Goal: Information Seeking & Learning: Learn about a topic

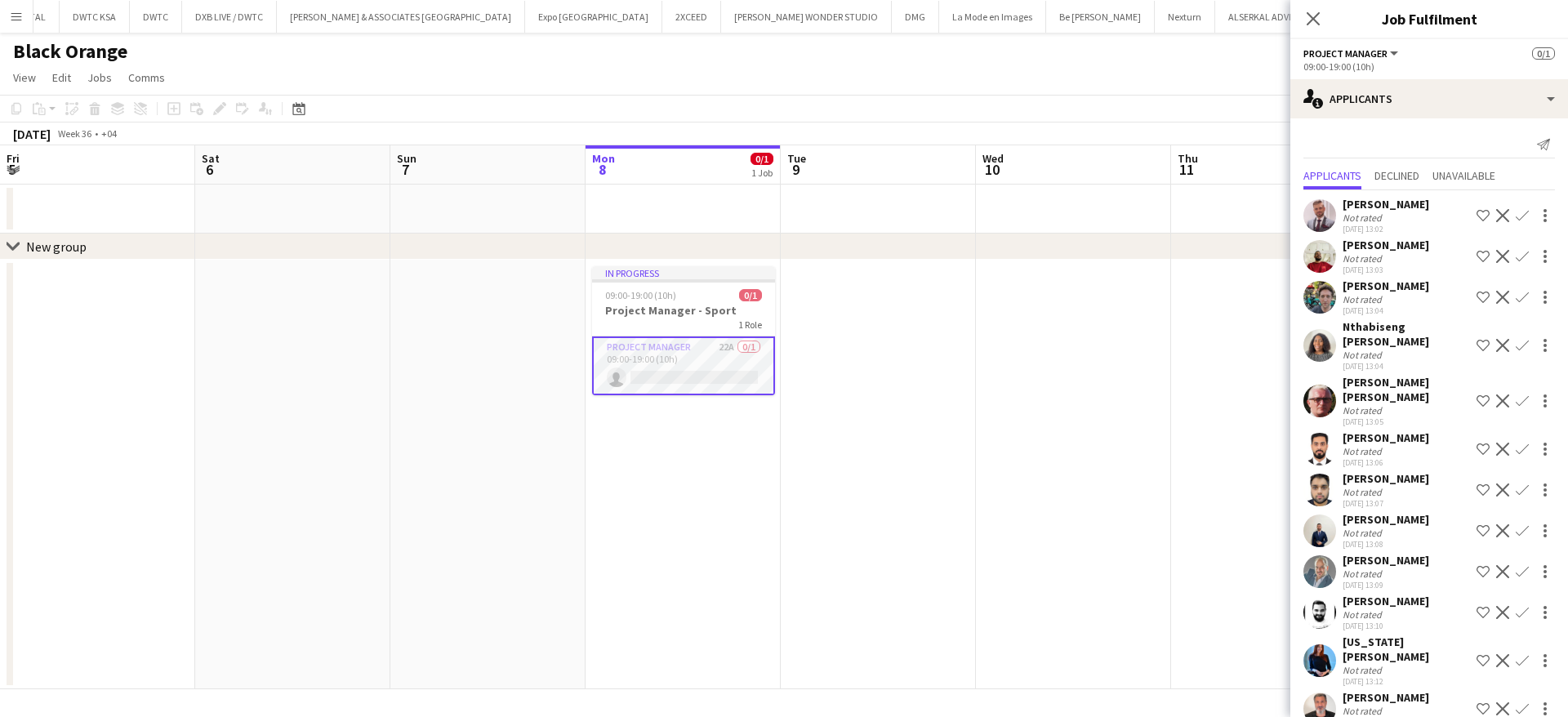
scroll to position [435, 0]
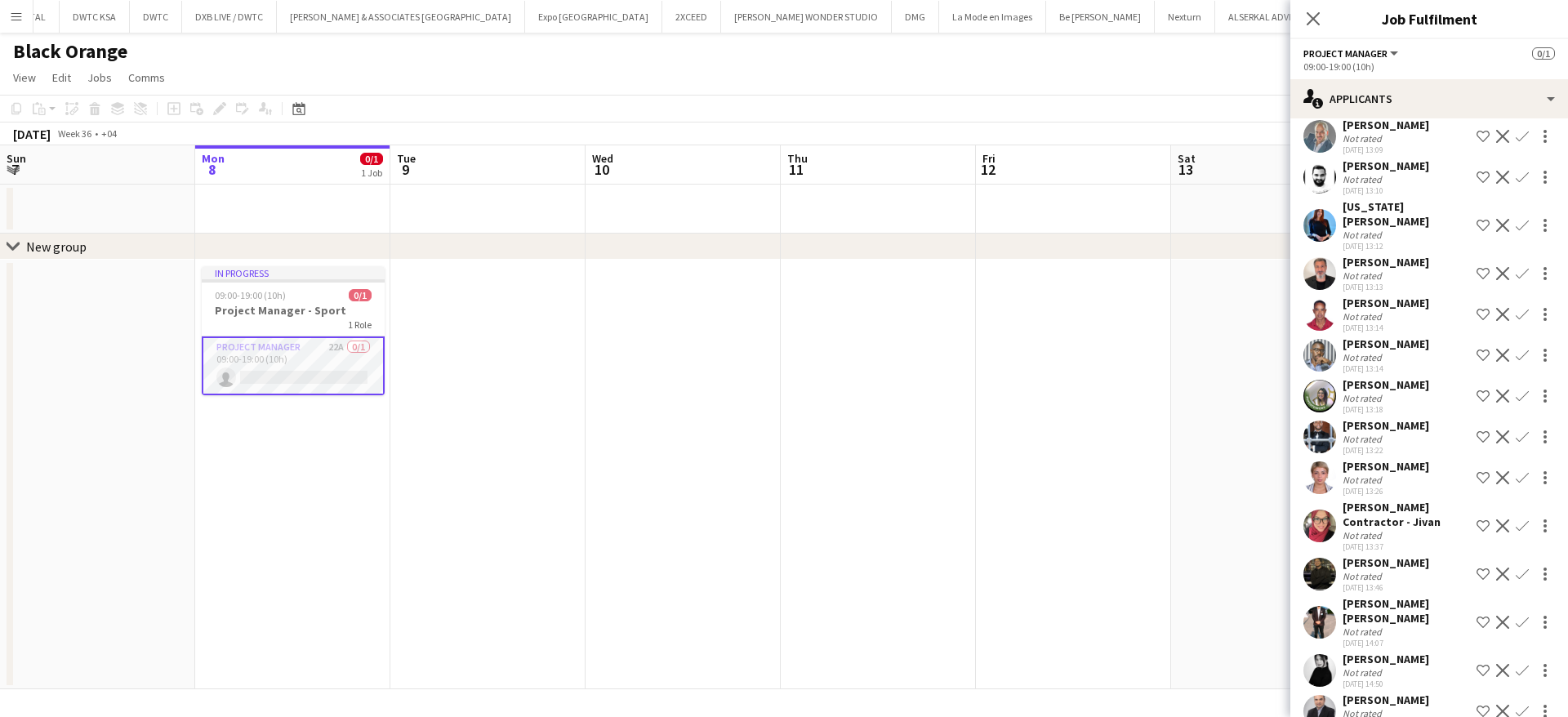
click at [1360, 570] on div "Not rated" at bounding box center [1363, 576] width 43 height 13
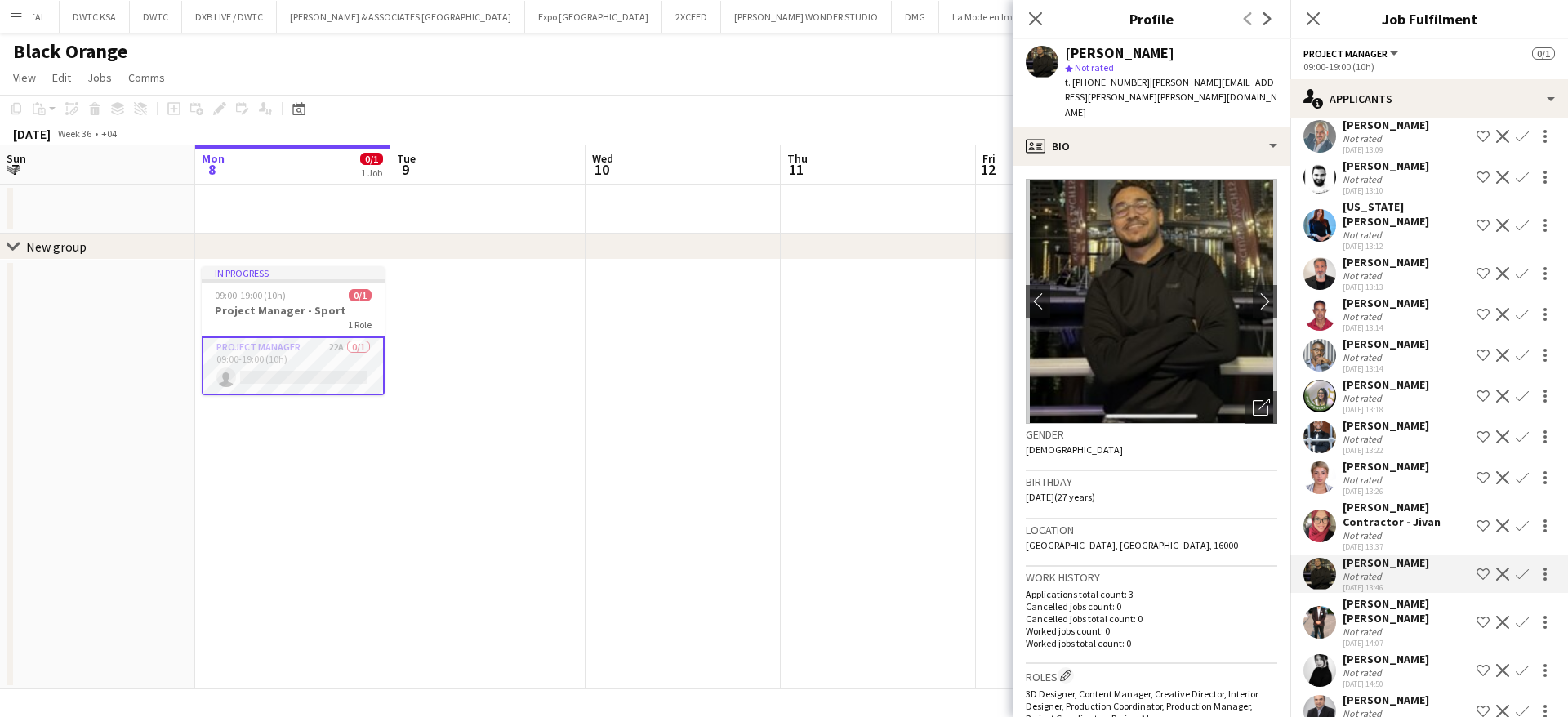
click at [1390, 500] on div "Ruma Contractor - Jivan" at bounding box center [1406, 515] width 127 height 29
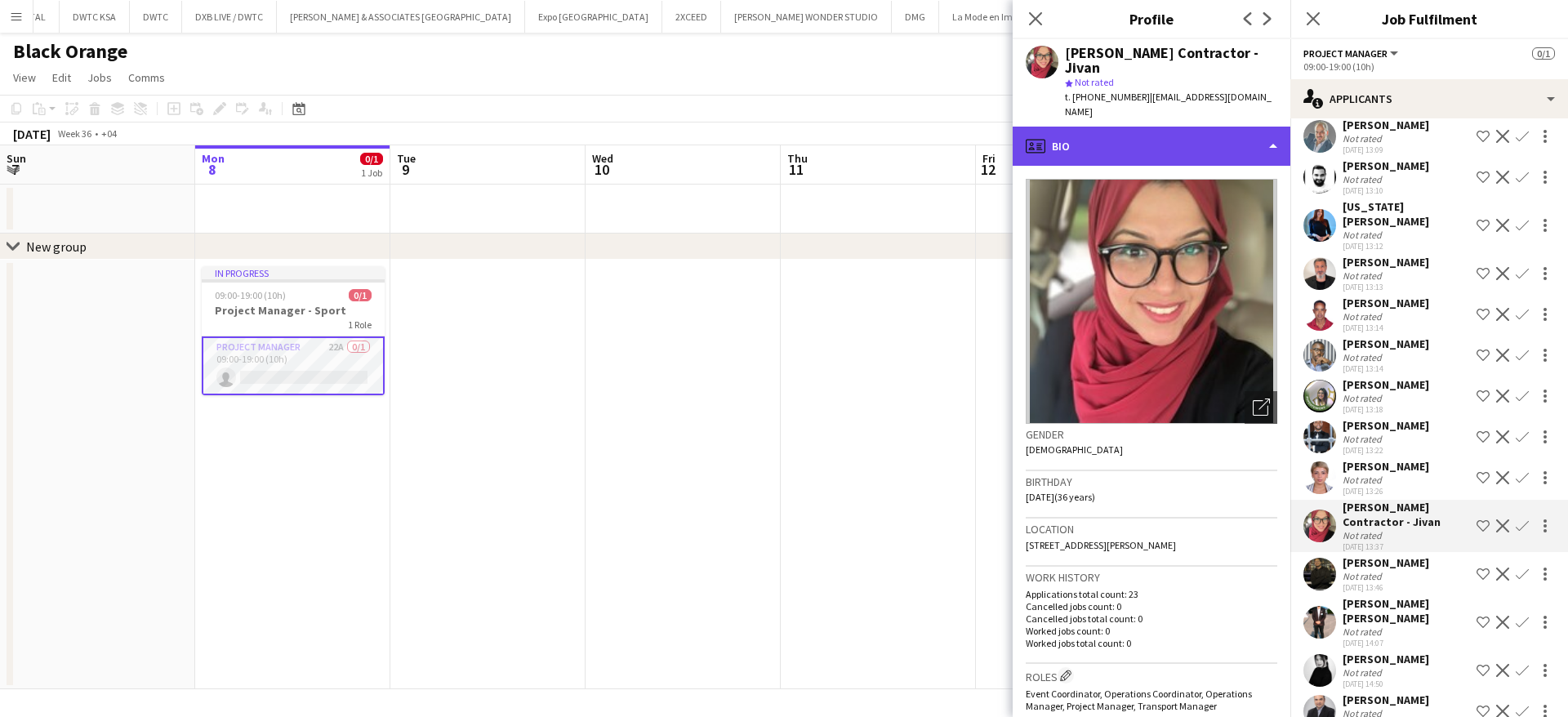
click at [1145, 126] on div "profile Bio" at bounding box center [1152, 146] width 278 height 39
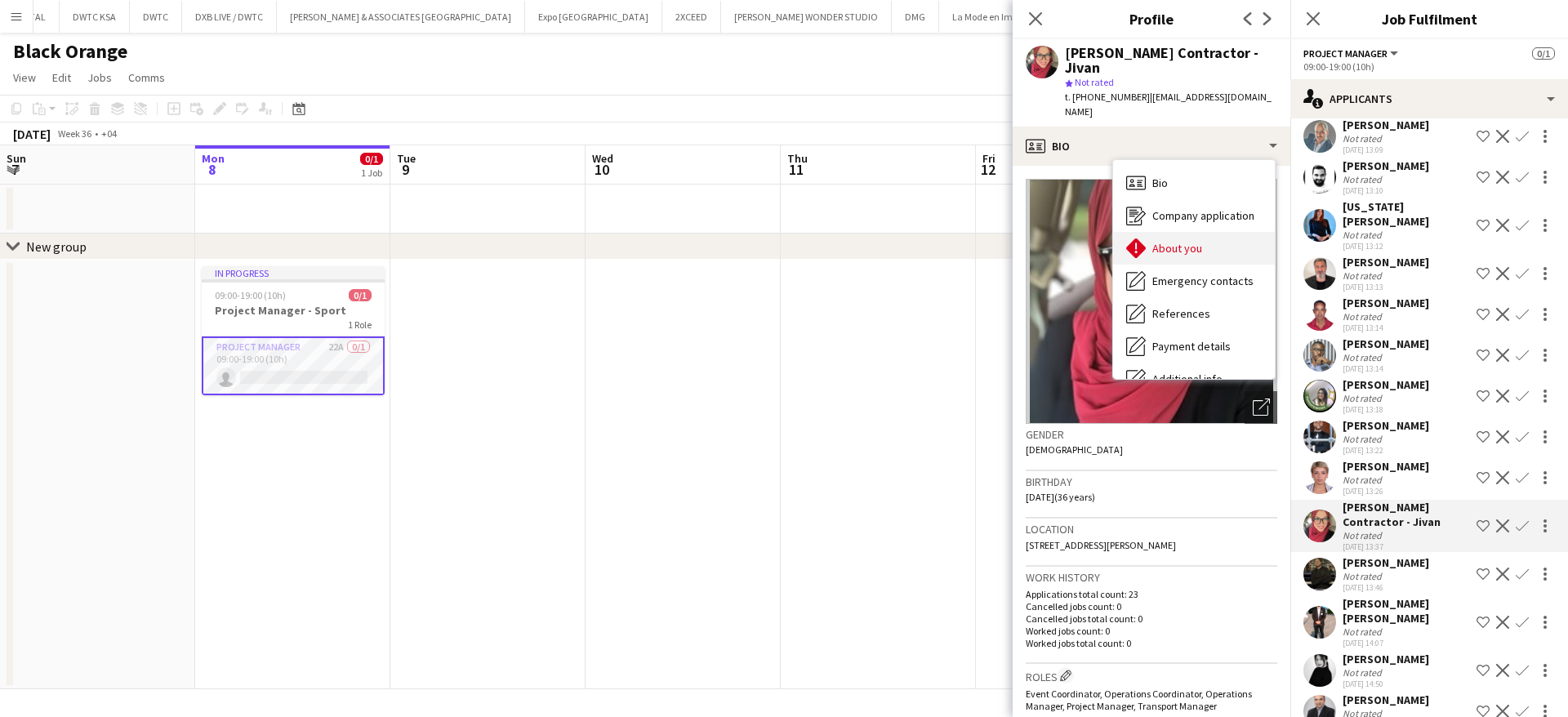
click at [1165, 232] on div "About you About you" at bounding box center [1193, 248] width 161 height 33
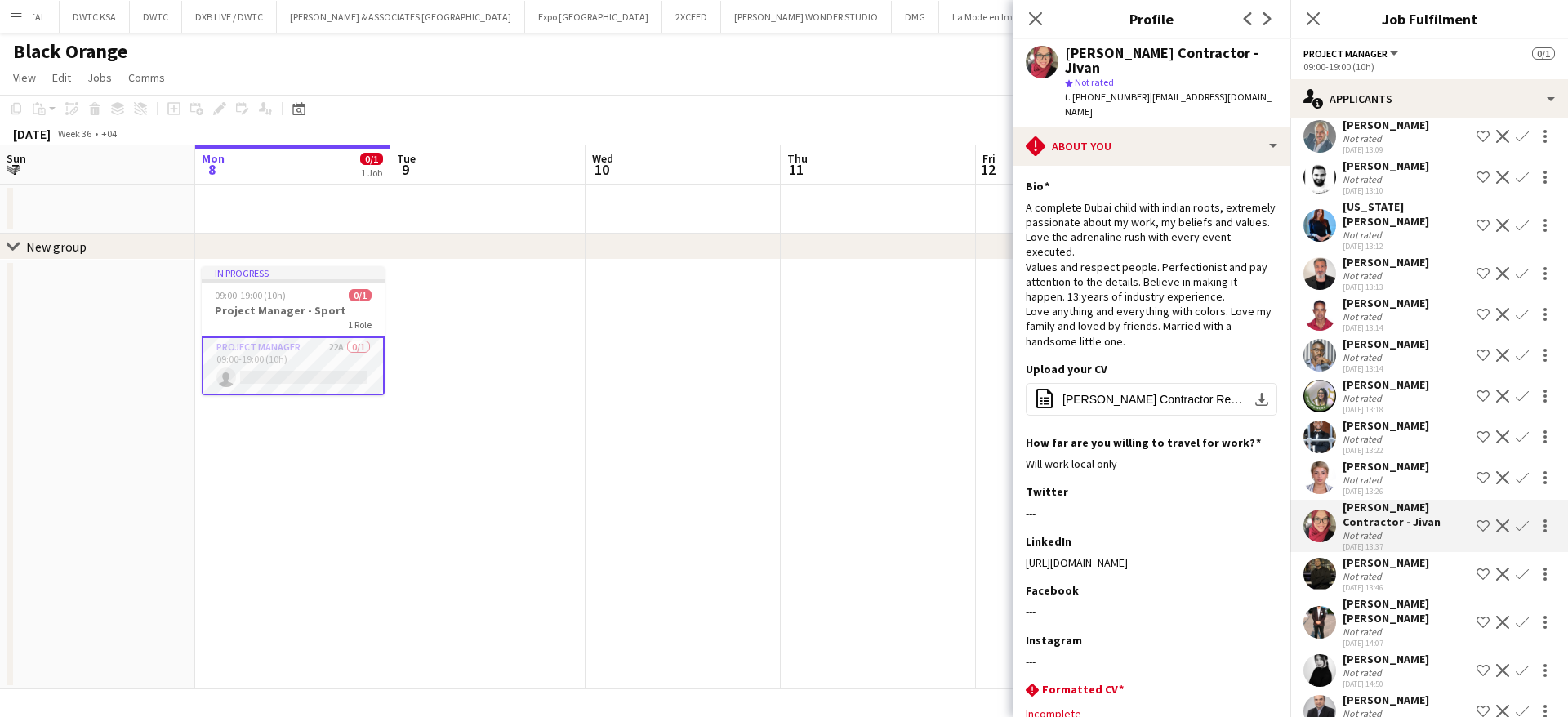
click at [15, 19] on app-icon "Menu" at bounding box center [17, 17] width 13 height 13
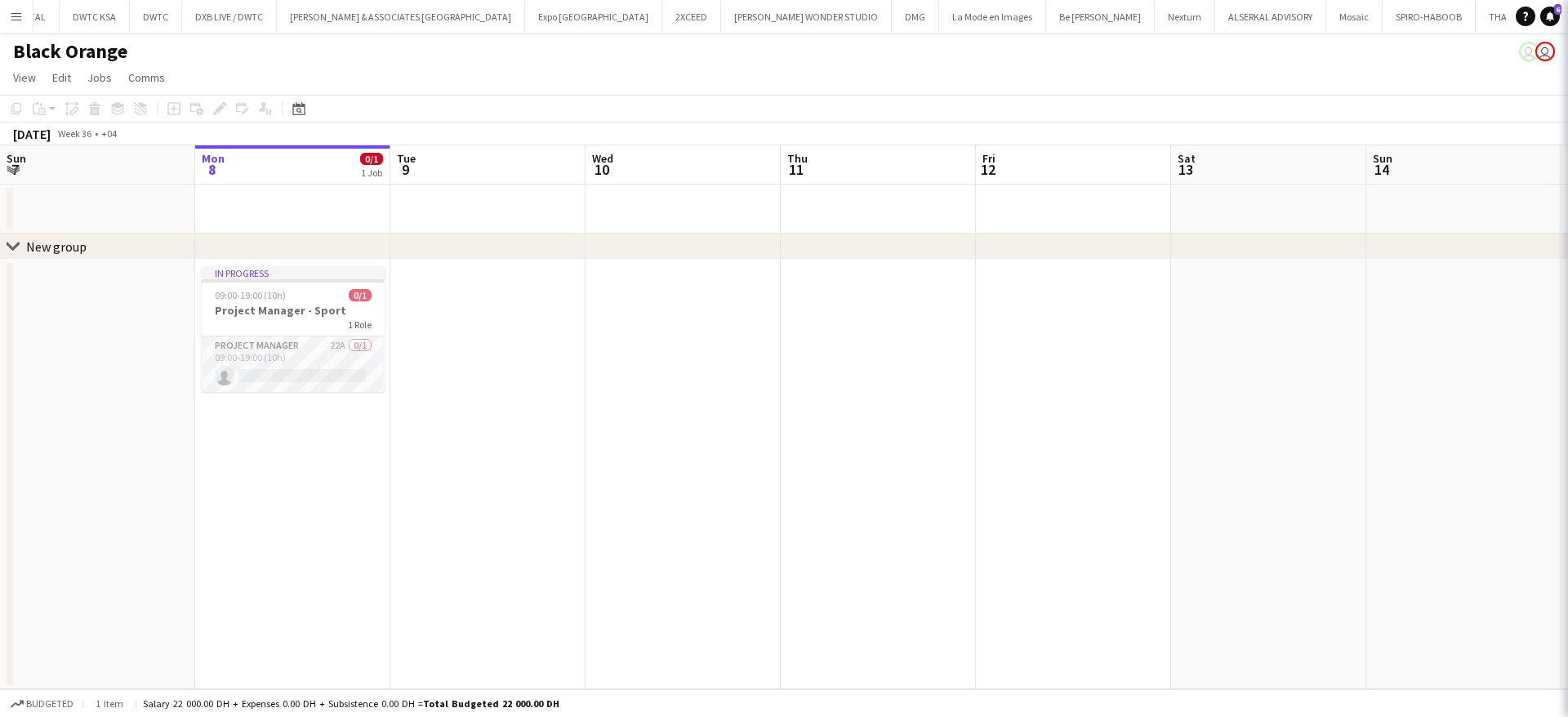
scroll to position [0, 0]
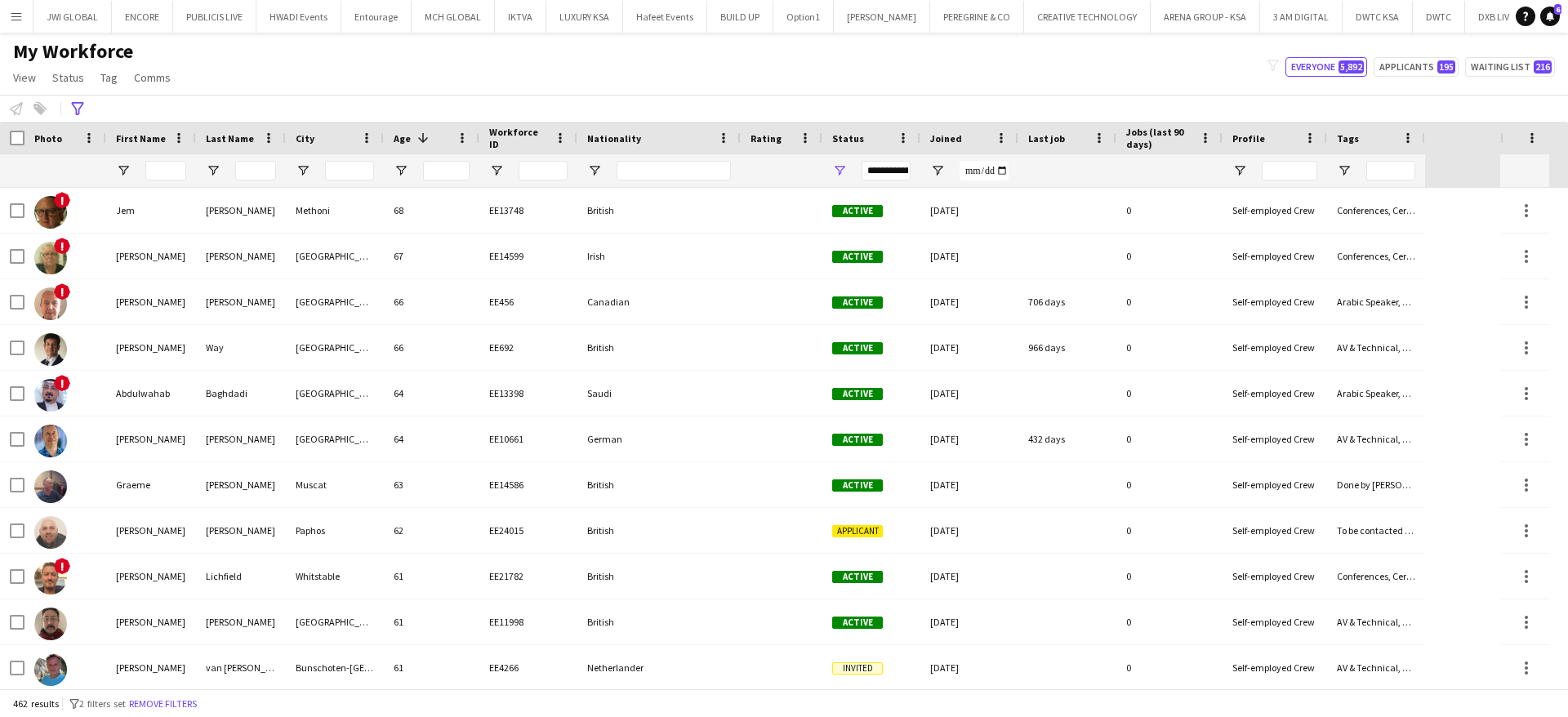
click at [180, 182] on div at bounding box center [166, 171] width 41 height 33
click at [79, 105] on icon "Advanced filters" at bounding box center [78, 109] width 13 height 13
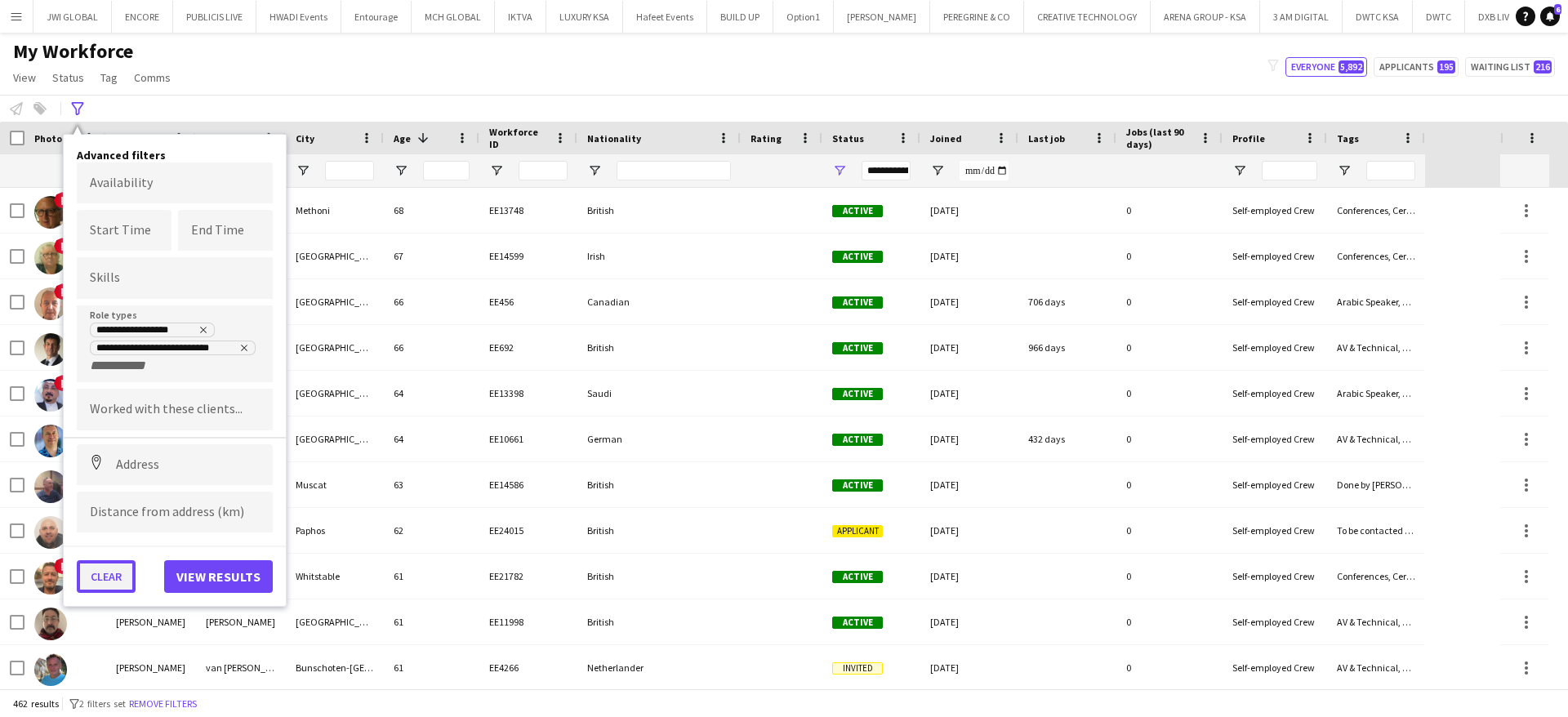
click at [110, 562] on button "Clear" at bounding box center [106, 576] width 59 height 33
click at [114, 586] on div "[PERSON_NAME]" at bounding box center [151, 576] width 89 height 45
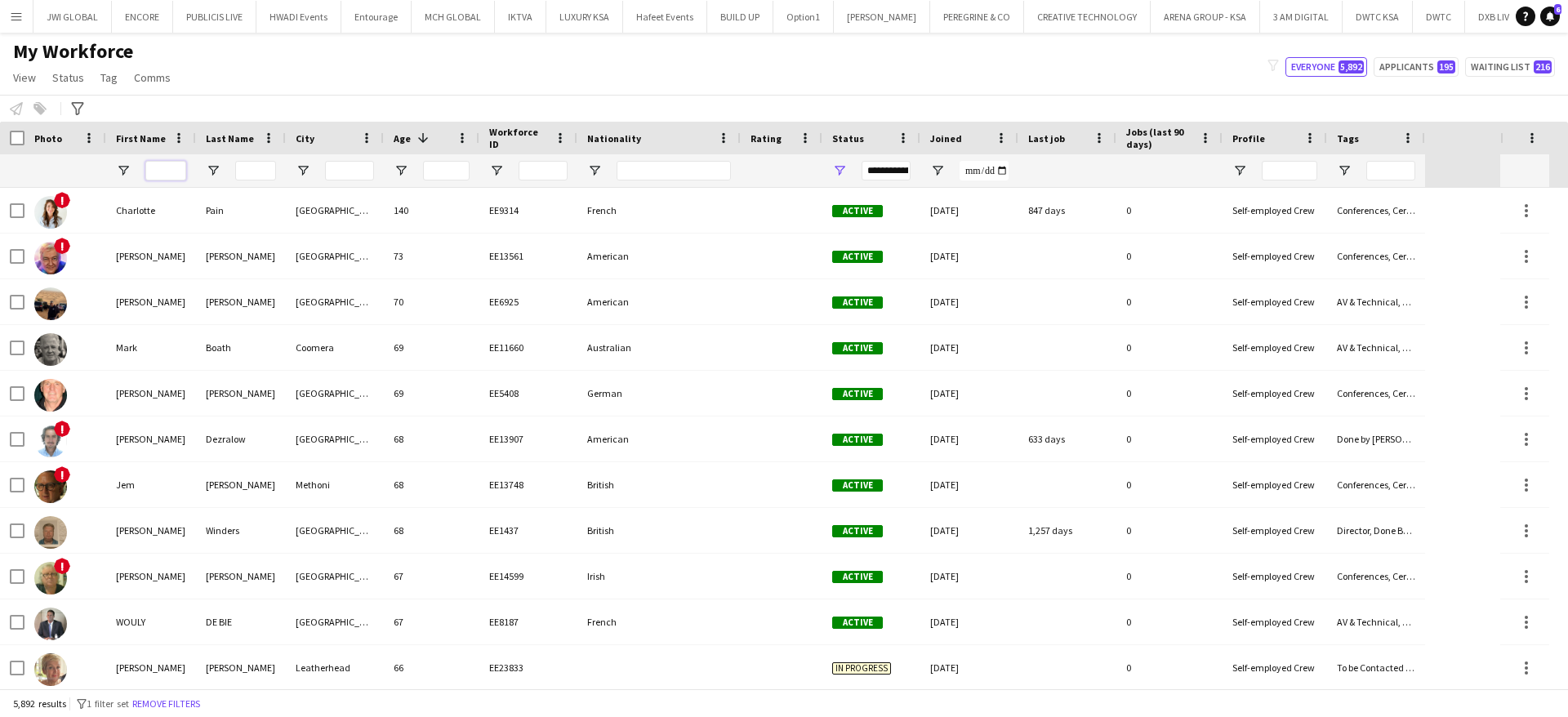
click at [153, 161] on input "First Name Filter Input" at bounding box center [166, 170] width 41 height 19
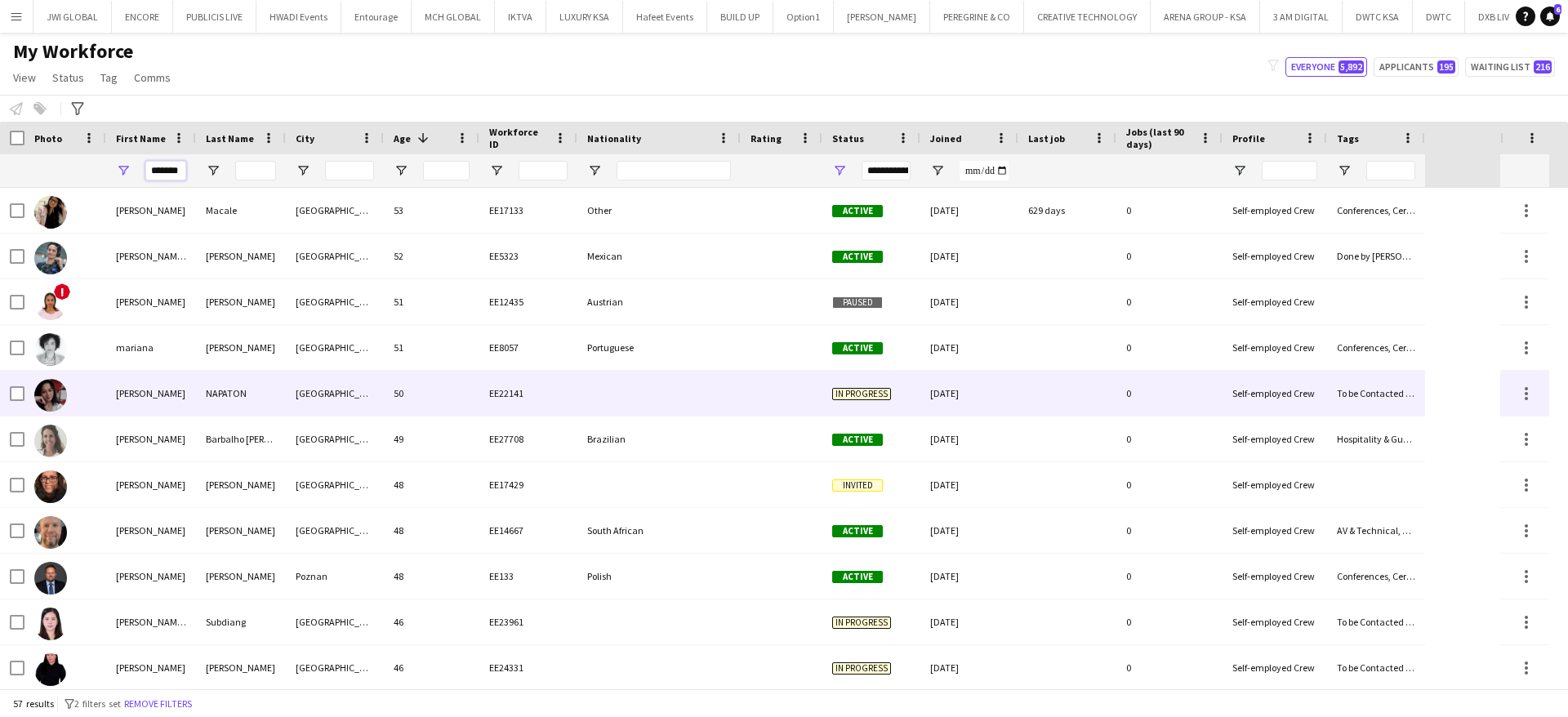
scroll to position [0, 3]
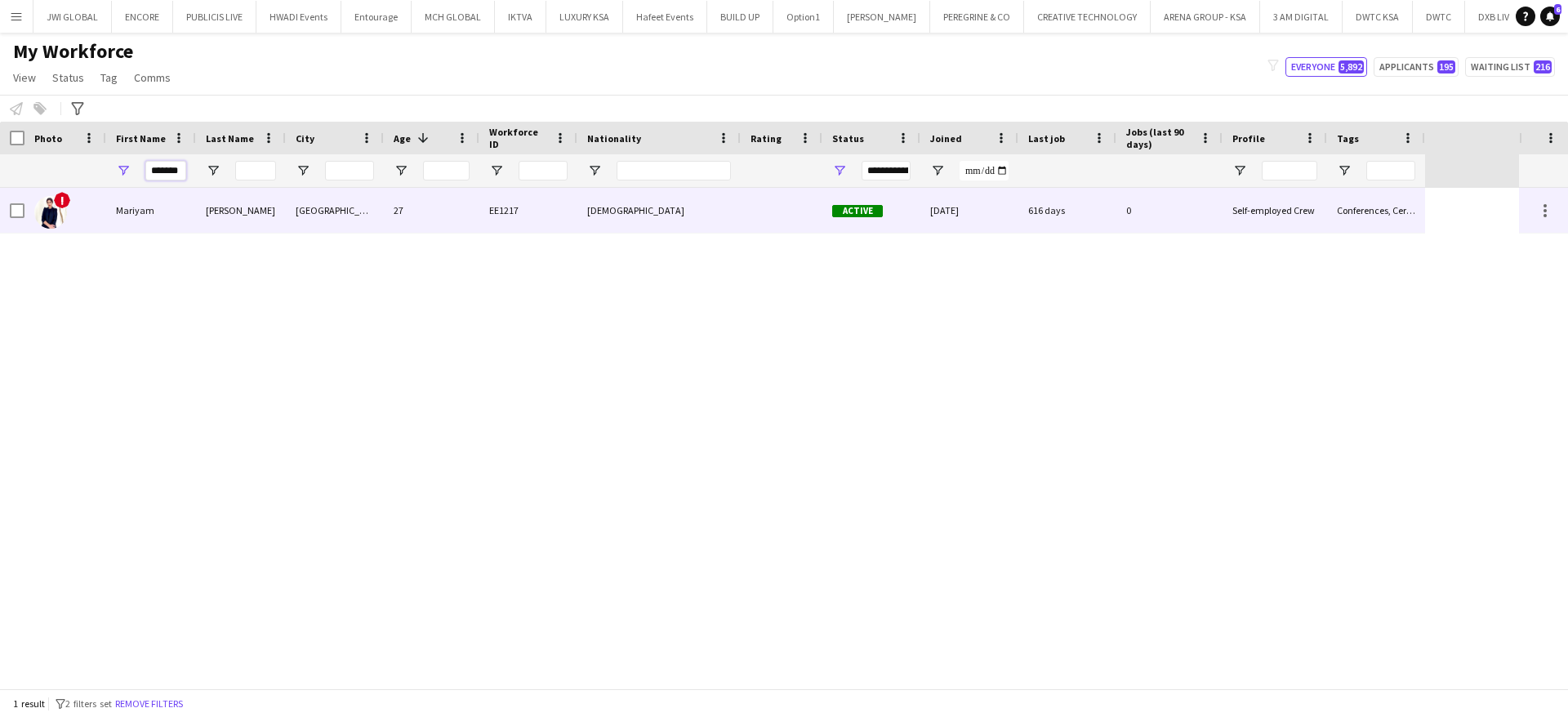
type input "*******"
click at [166, 201] on div "Mariyam" at bounding box center [151, 211] width 89 height 45
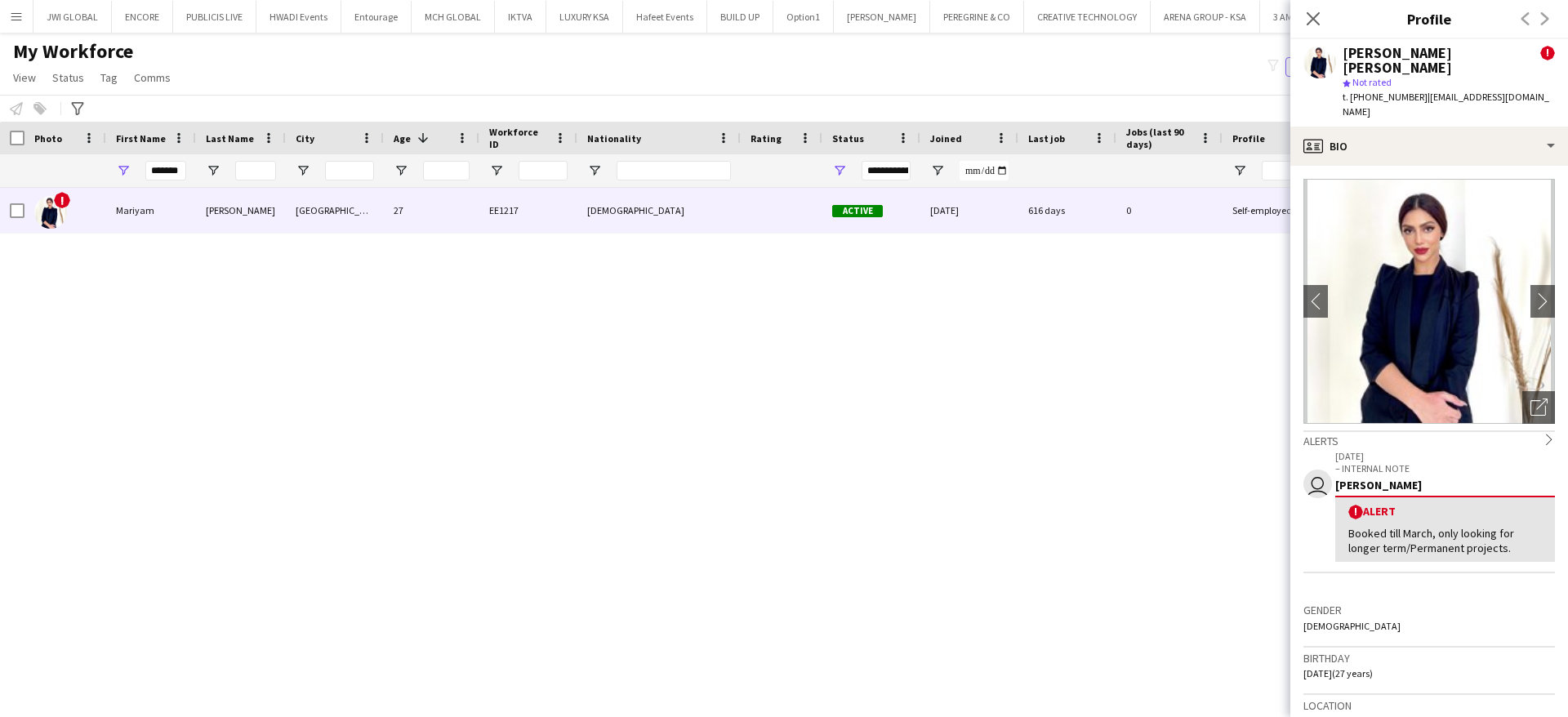
scroll to position [88, 0]
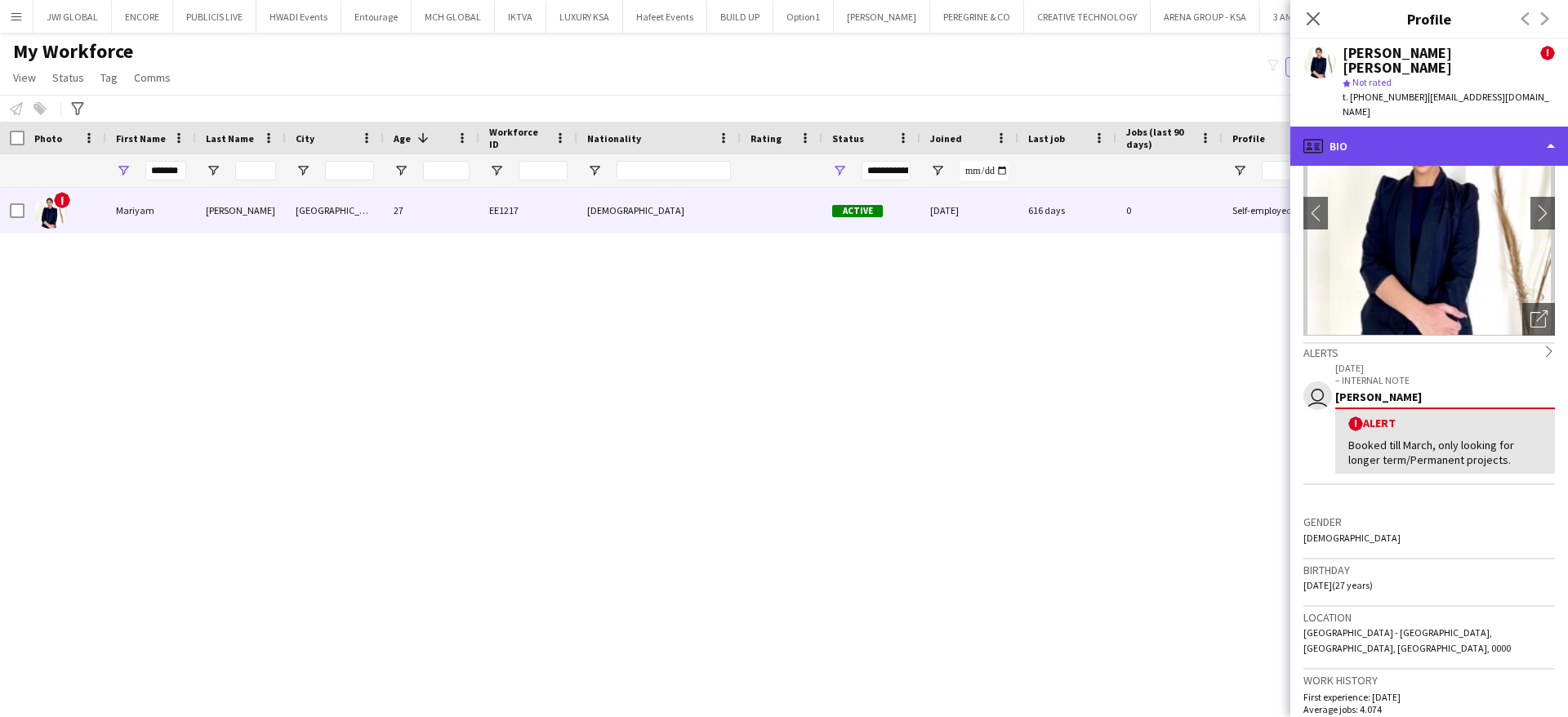
click at [1458, 126] on div "profile Bio" at bounding box center [1429, 146] width 278 height 39
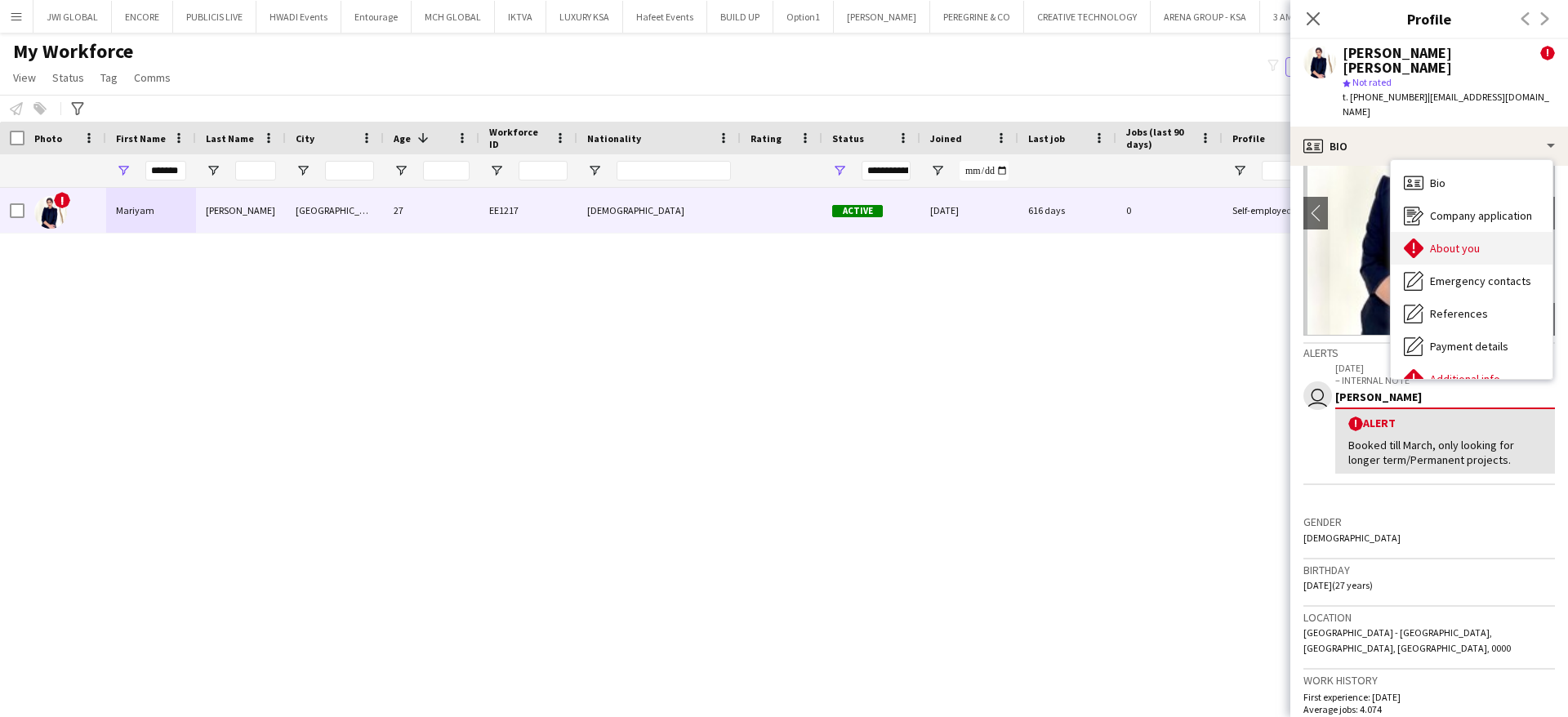
click at [1472, 241] on span "About you" at bounding box center [1455, 248] width 50 height 15
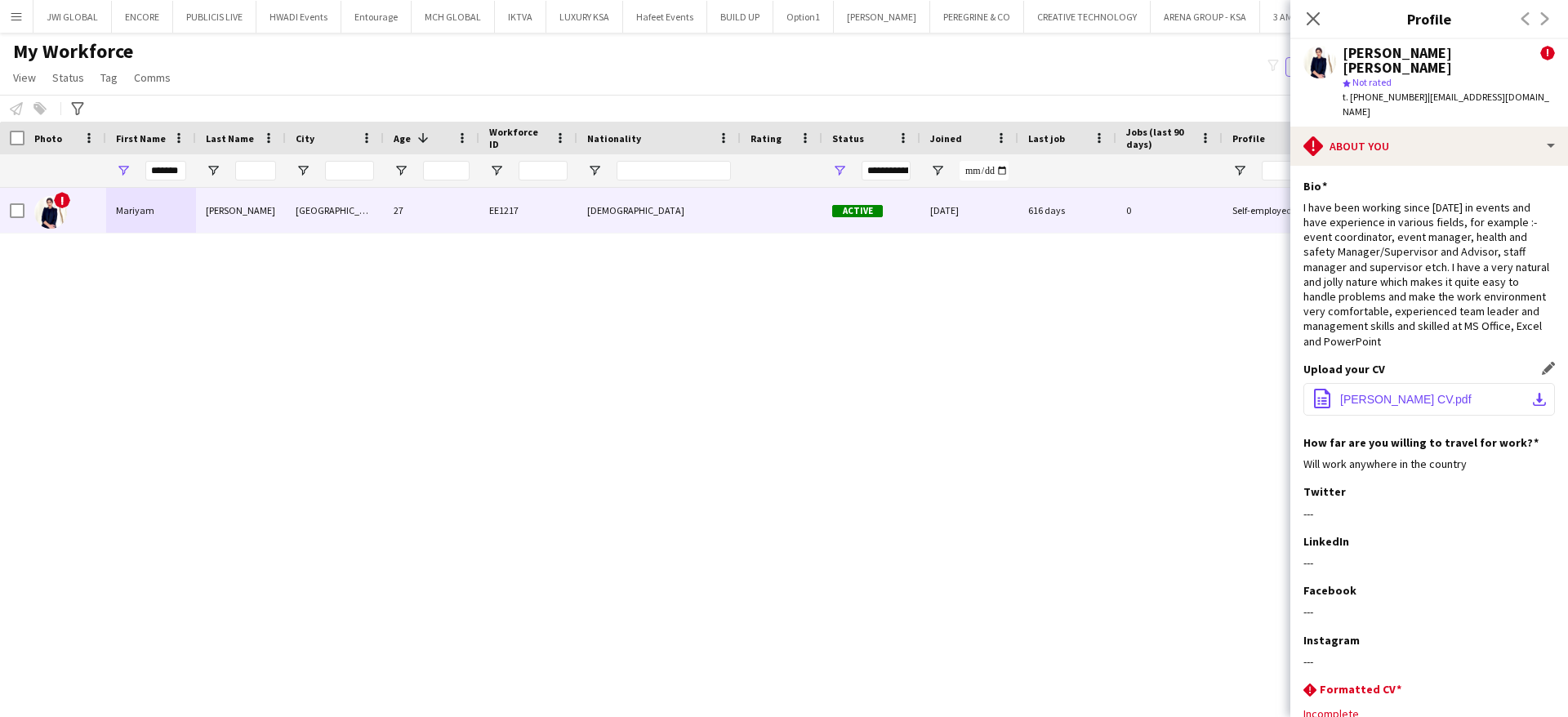
click at [1417, 393] on span "[PERSON_NAME] CV.pdf" at bounding box center [1405, 400] width 131 height 13
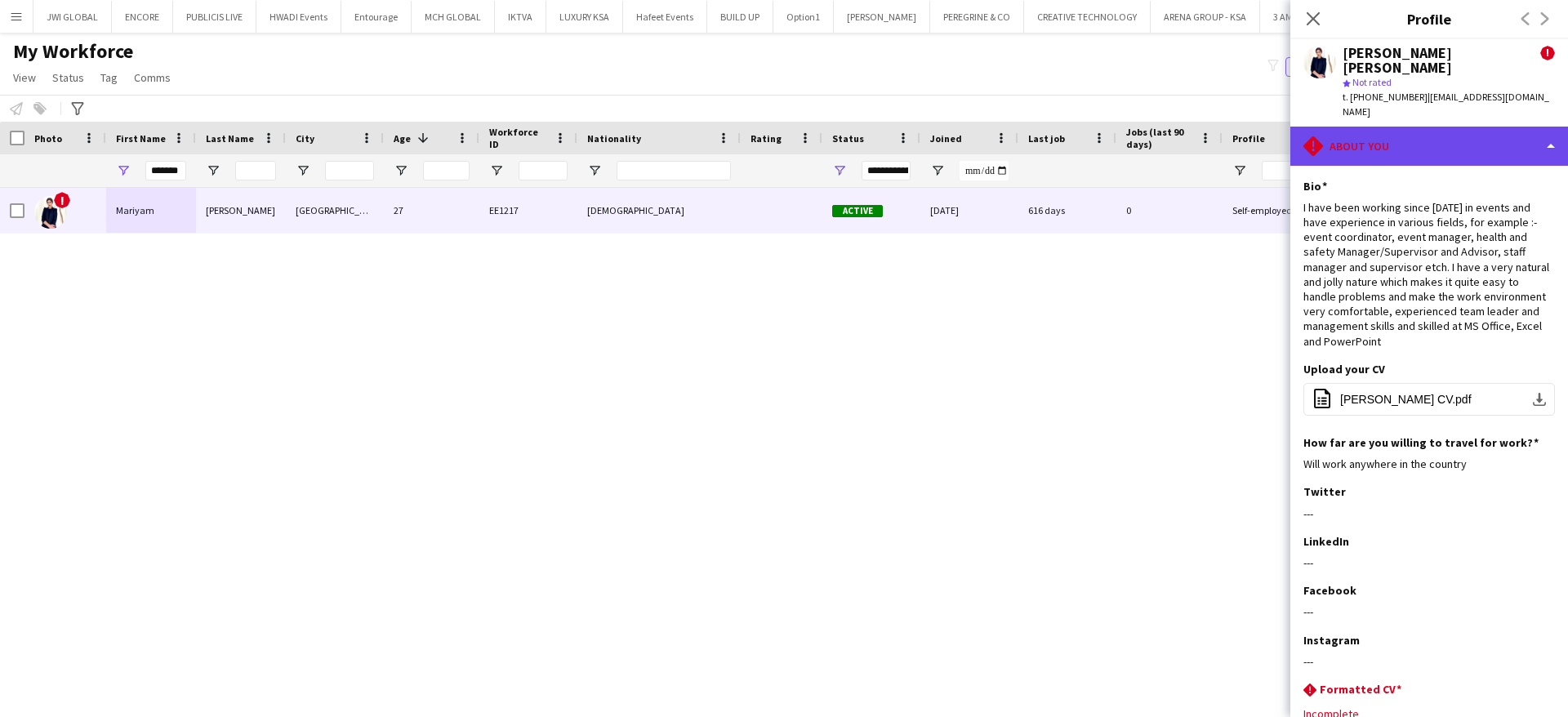
click at [1438, 136] on div "rhombus-alert About you" at bounding box center [1429, 146] width 278 height 39
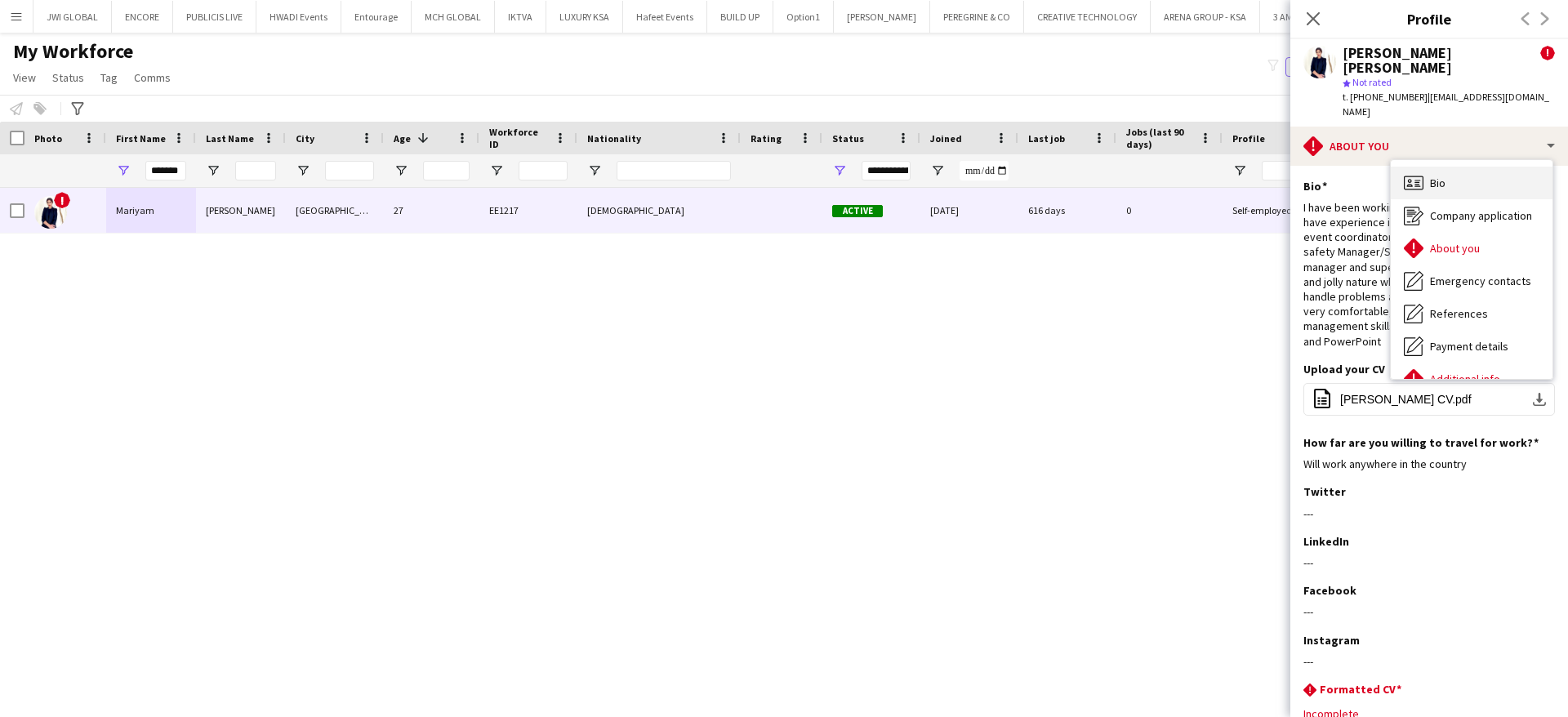
click at [1468, 172] on div "Bio Bio" at bounding box center [1471, 182] width 161 height 33
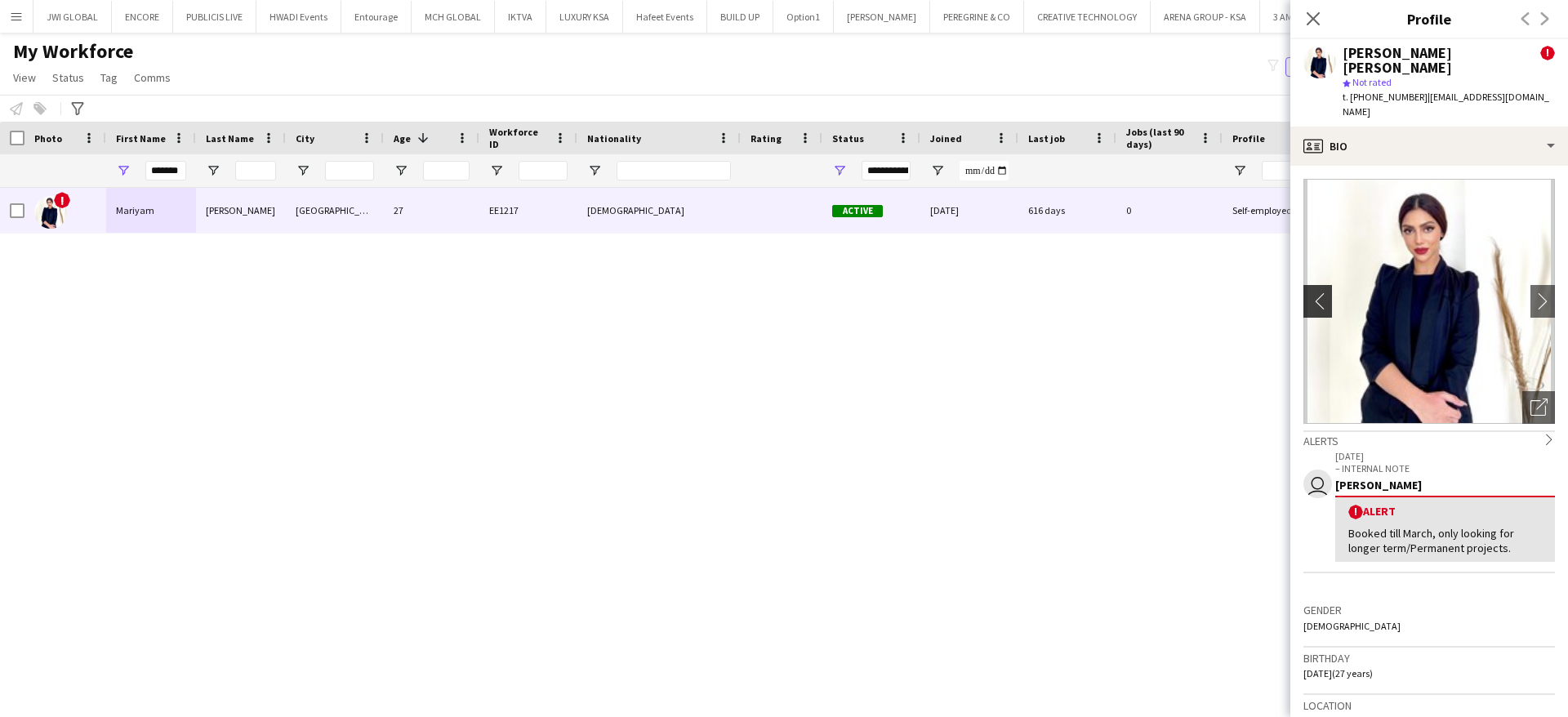
click at [1310, 300] on button "chevron-left" at bounding box center [1315, 301] width 33 height 33
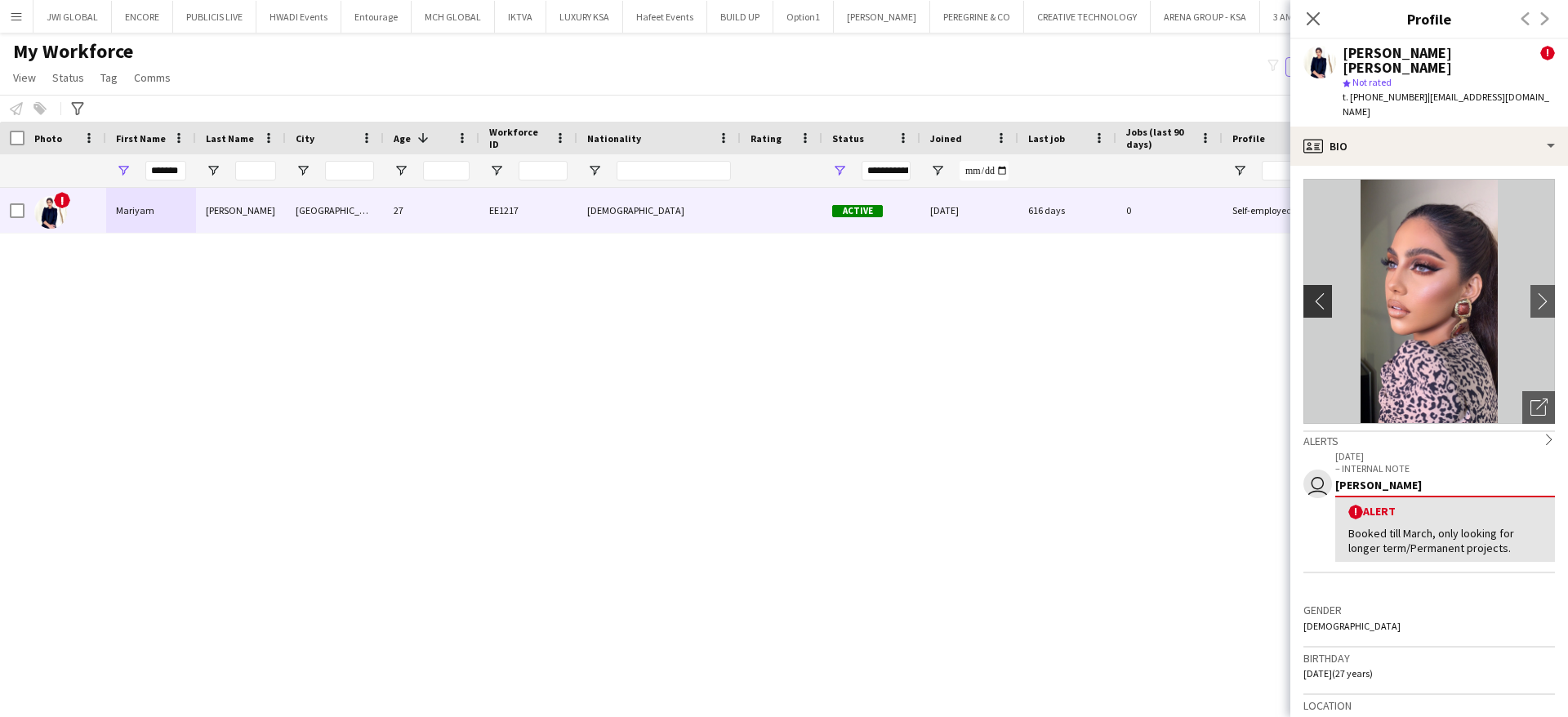
click at [1315, 293] on app-icon "chevron-left" at bounding box center [1315, 301] width 25 height 18
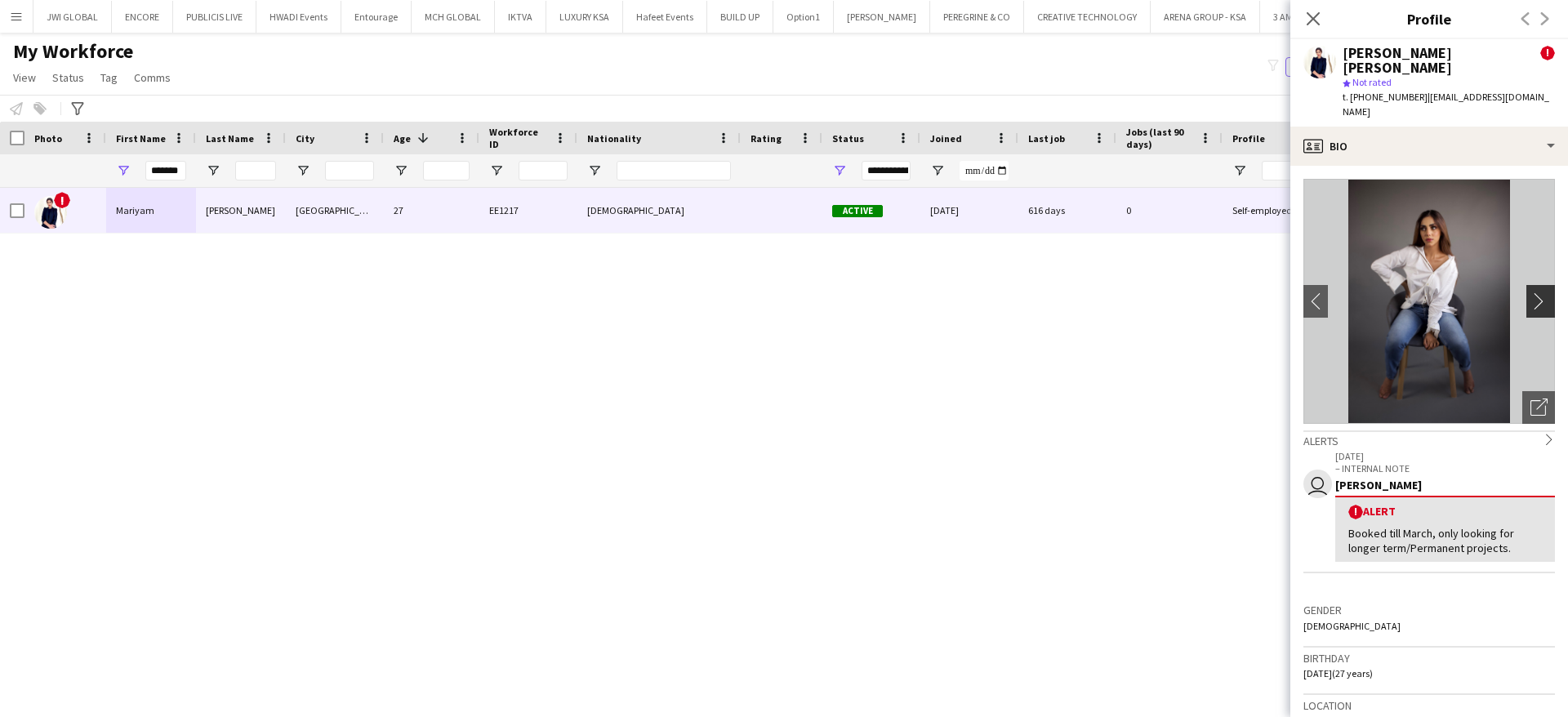
click at [1530, 293] on app-icon "chevron-right" at bounding box center [1543, 301] width 25 height 18
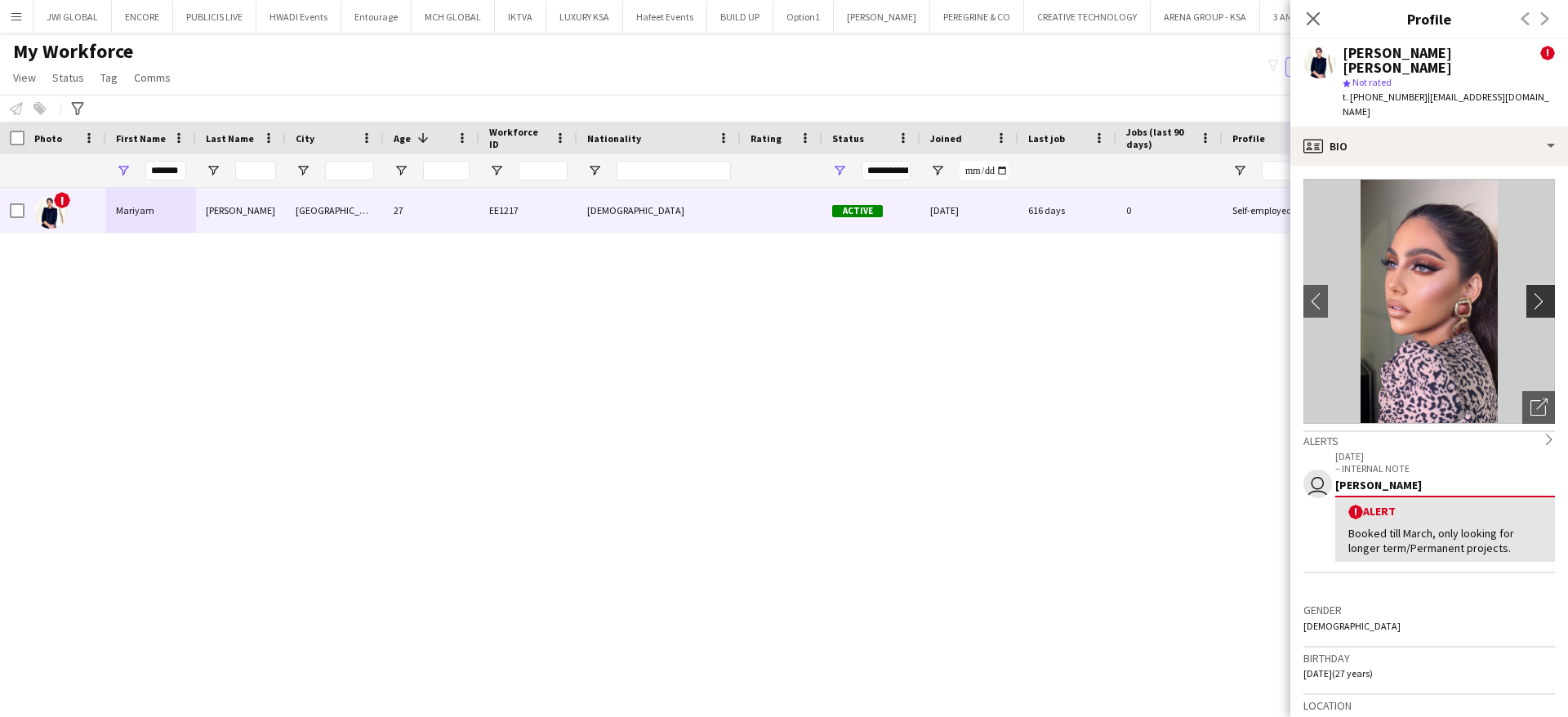
click at [1530, 293] on app-icon "chevron-right" at bounding box center [1543, 301] width 25 height 18
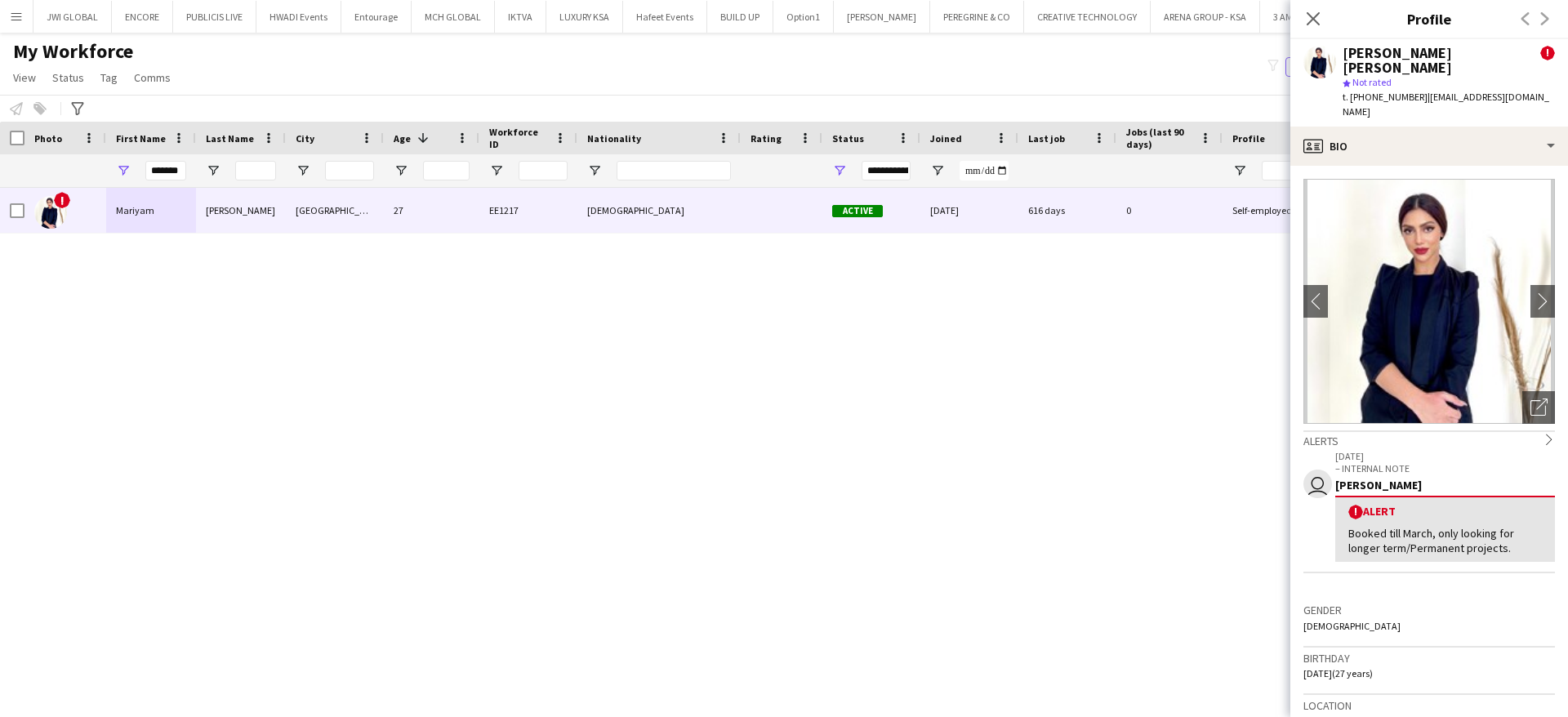
click at [1155, 397] on div "! [PERSON_NAME] [PERSON_NAME] [GEOGRAPHIC_DATA] 27 EE1217 Pakistani Active [DAT…" at bounding box center [759, 438] width 1519 height 500
